Goal: Information Seeking & Learning: Learn about a topic

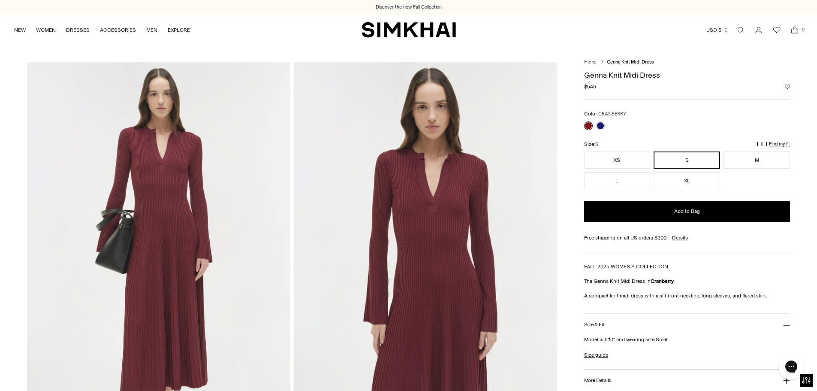
scroll to position [129, 0]
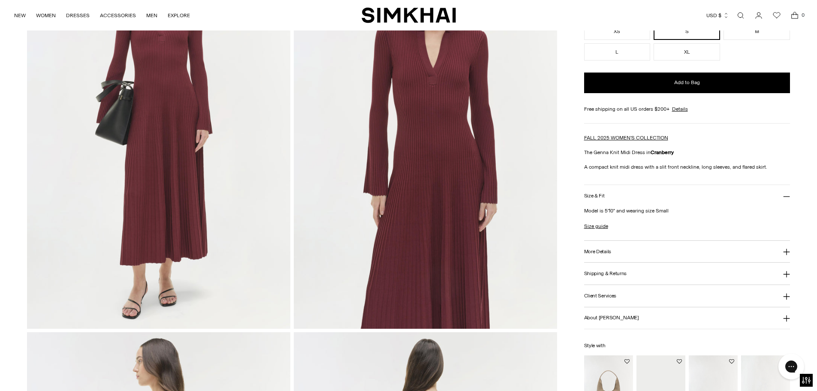
click at [646, 249] on button "More Details" at bounding box center [687, 252] width 206 height 22
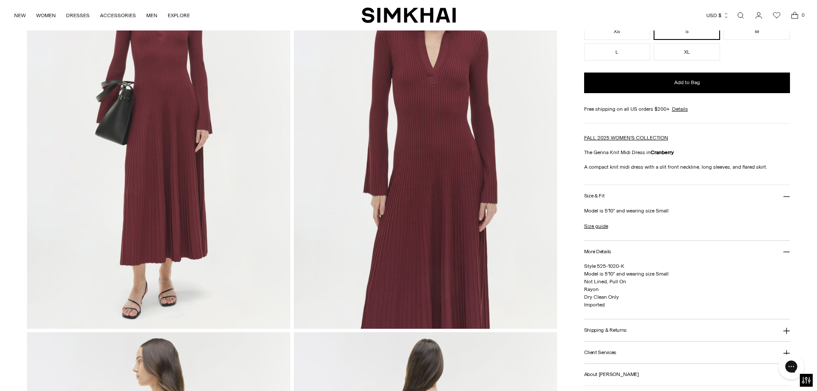
click at [601, 282] on span "Style 525-1020-K Model is 5'10" and wearing size Small Not Lined, Pull On Rayon…" at bounding box center [626, 285] width 84 height 45
copy span "Not Lined, Pull On"
click at [596, 289] on span "Style 525-1020-K Model is 5'10" and wearing size Small Not Lined, Pull On Rayon…" at bounding box center [626, 285] width 84 height 45
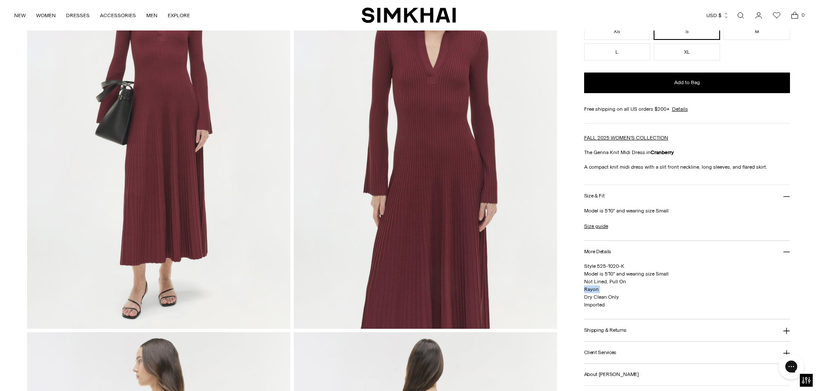
click at [596, 289] on span "Style 525-1020-K Model is 5'10" and wearing size Small Not Lined, Pull On Rayon…" at bounding box center [626, 285] width 84 height 45
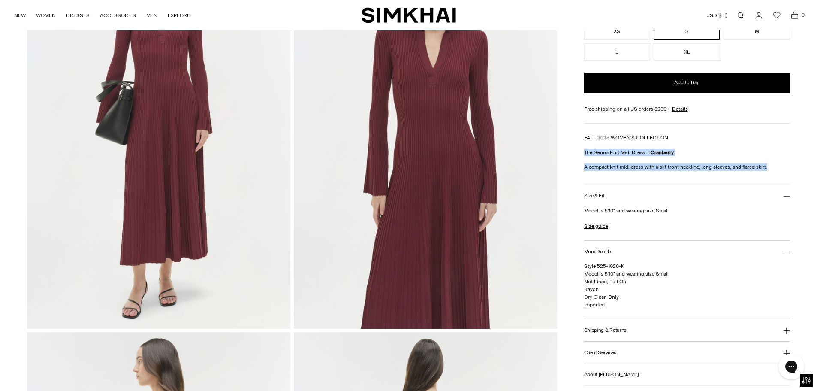
drag, startPoint x: 768, startPoint y: 166, endPoint x: 584, endPoint y: 155, distance: 183.4
click at [584, 155] on div "FALL 2025 WOMEN'S COLLECTION The Genna Knit Midi Dress in Cranberry A compact k…" at bounding box center [687, 152] width 206 height 37
copy div "The Genna Knit Midi Dress in Cranberry A compact knit midi dress with a slit fr…"
